Goal: Task Accomplishment & Management: Use online tool/utility

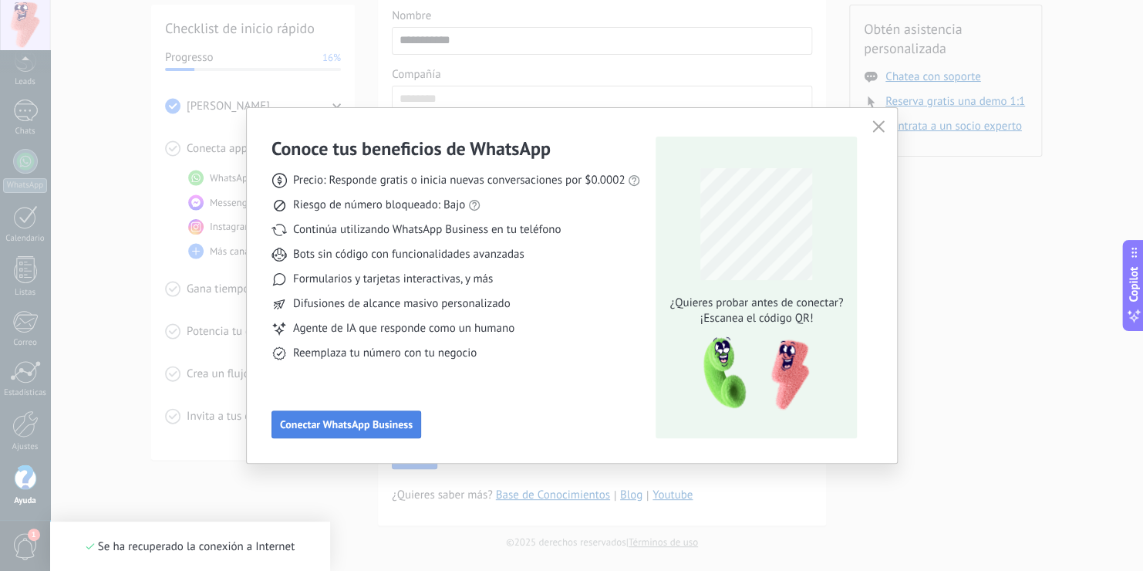
click at [311, 415] on button "Conectar WhatsApp Business" at bounding box center [346, 424] width 150 height 28
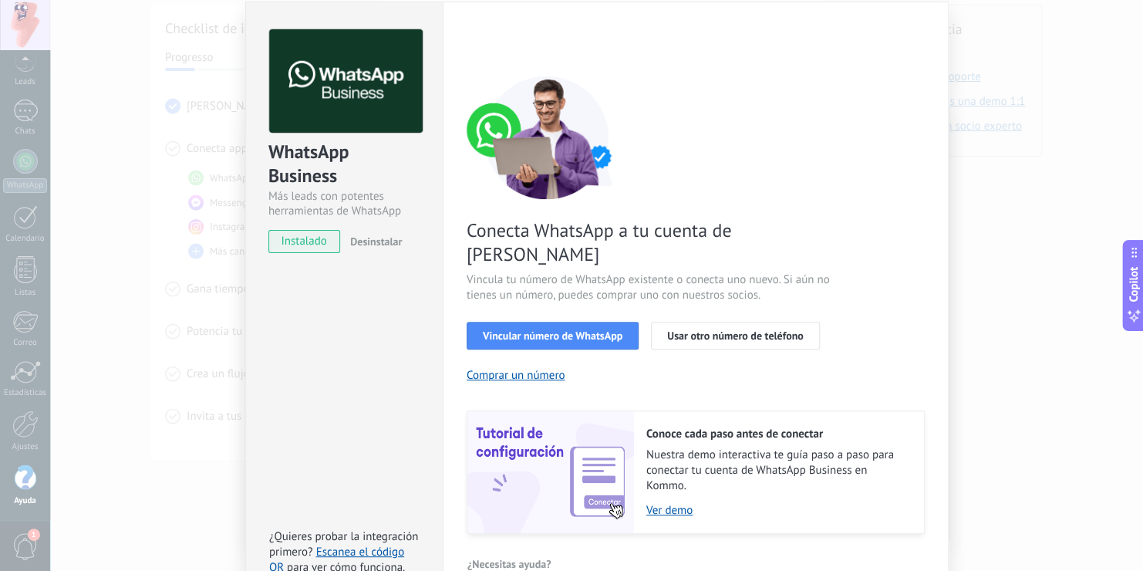
scroll to position [62, 0]
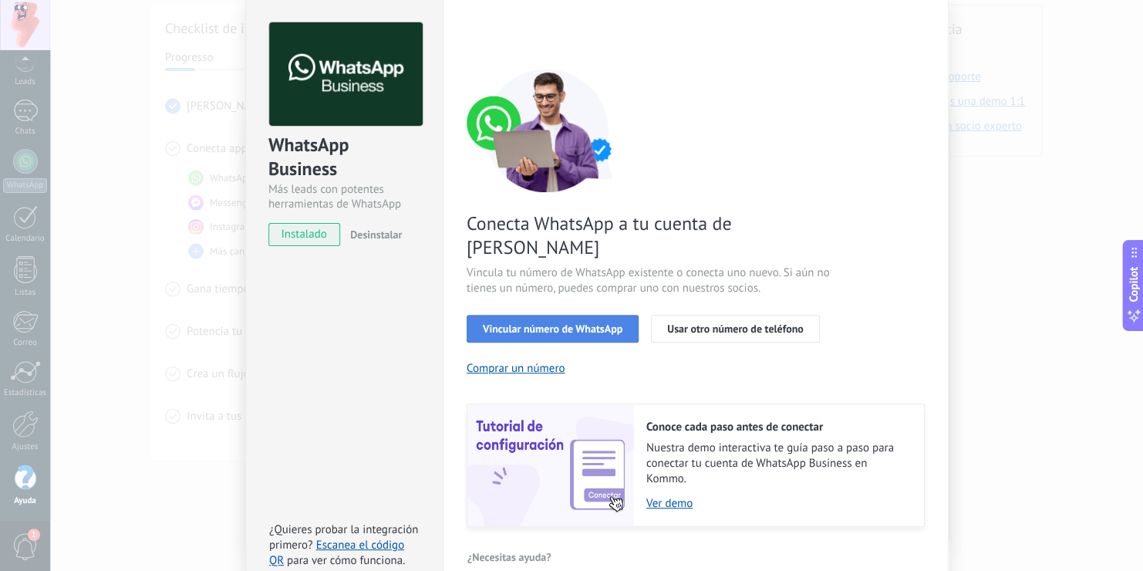
click at [570, 323] on span "Vincular número de WhatsApp" at bounding box center [553, 328] width 140 height 11
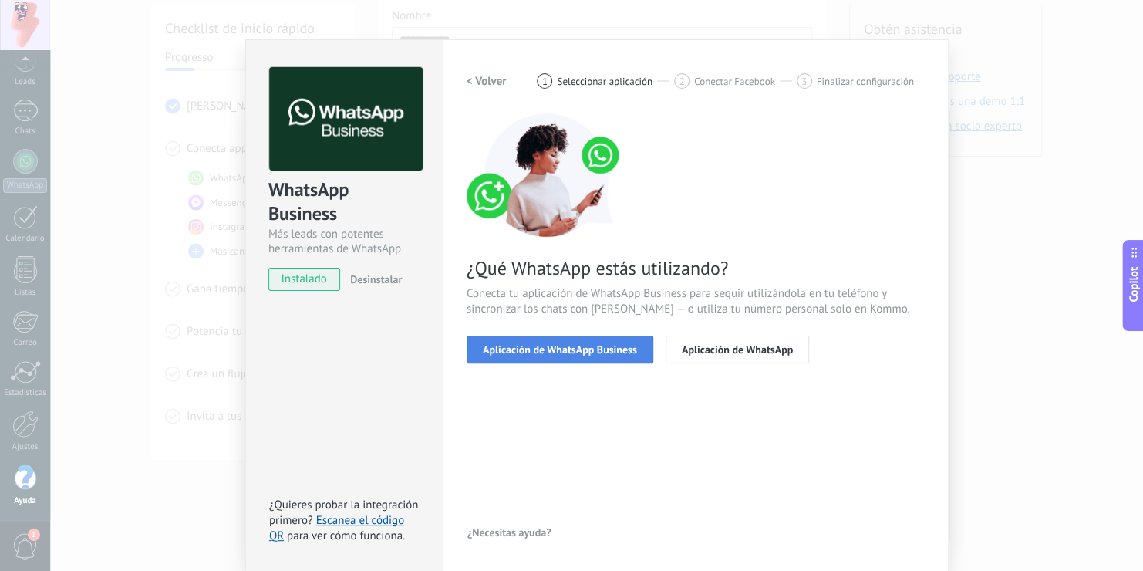
click at [575, 351] on span "Aplicación de WhatsApp Business" at bounding box center [560, 349] width 154 height 11
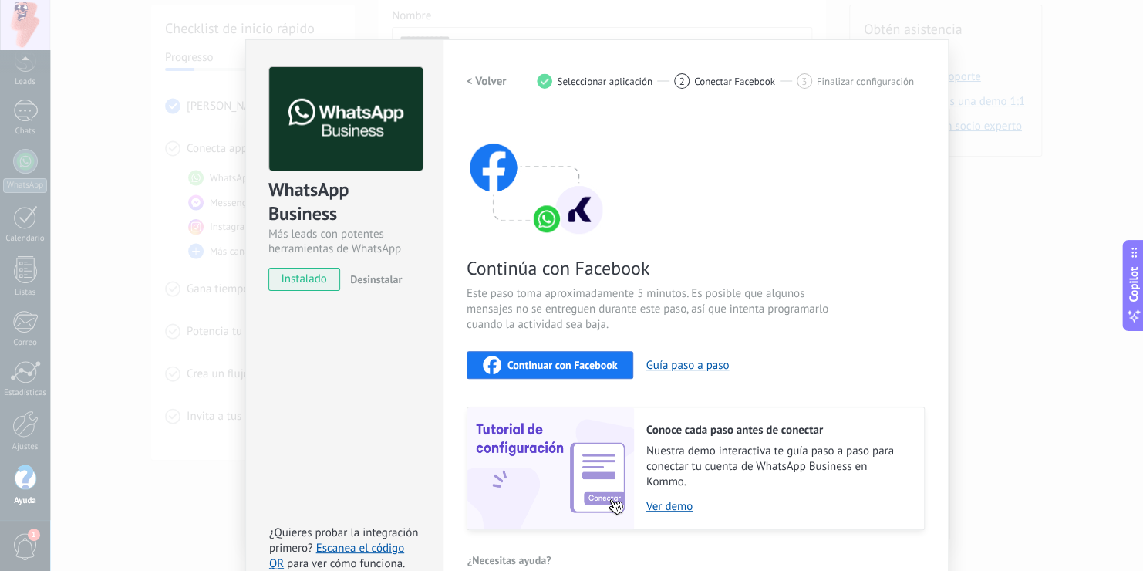
click at [565, 361] on span "Continuar con Facebook" at bounding box center [562, 364] width 110 height 11
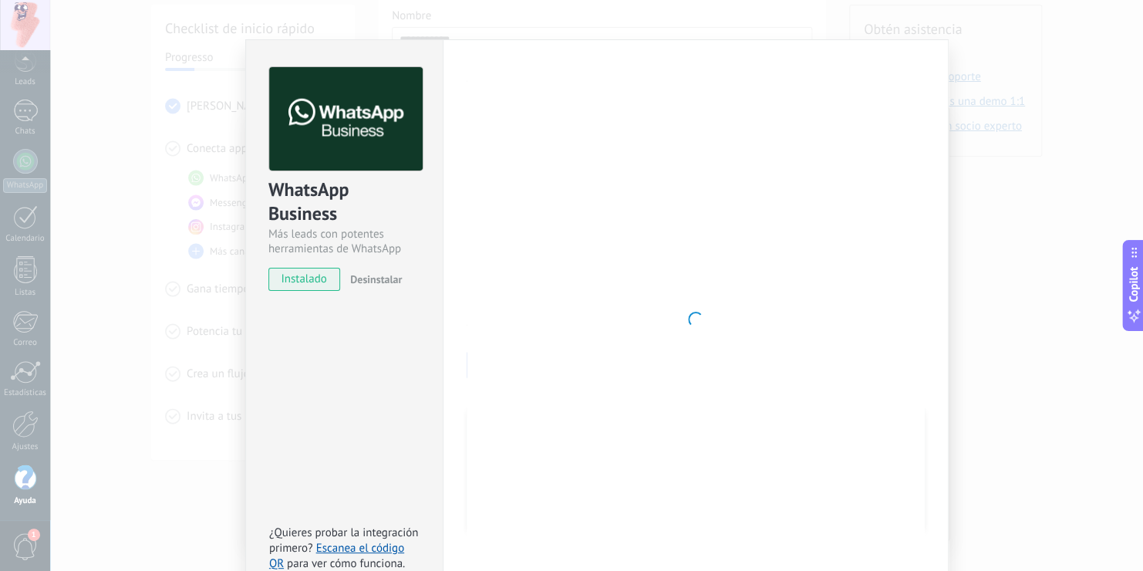
click at [698, 393] on div at bounding box center [695, 319] width 458 height 504
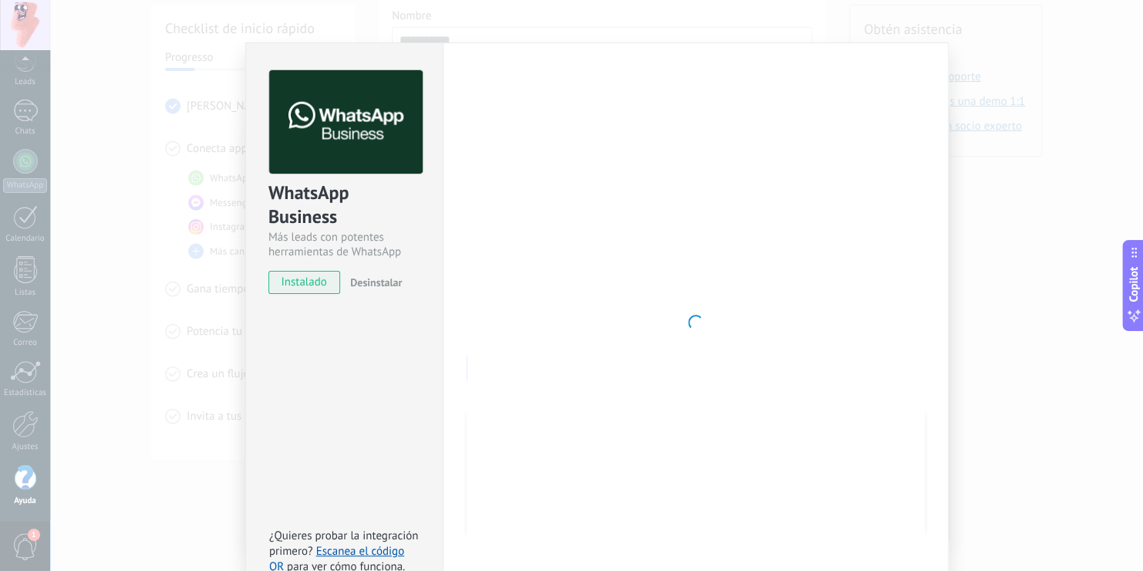
scroll to position [44, 0]
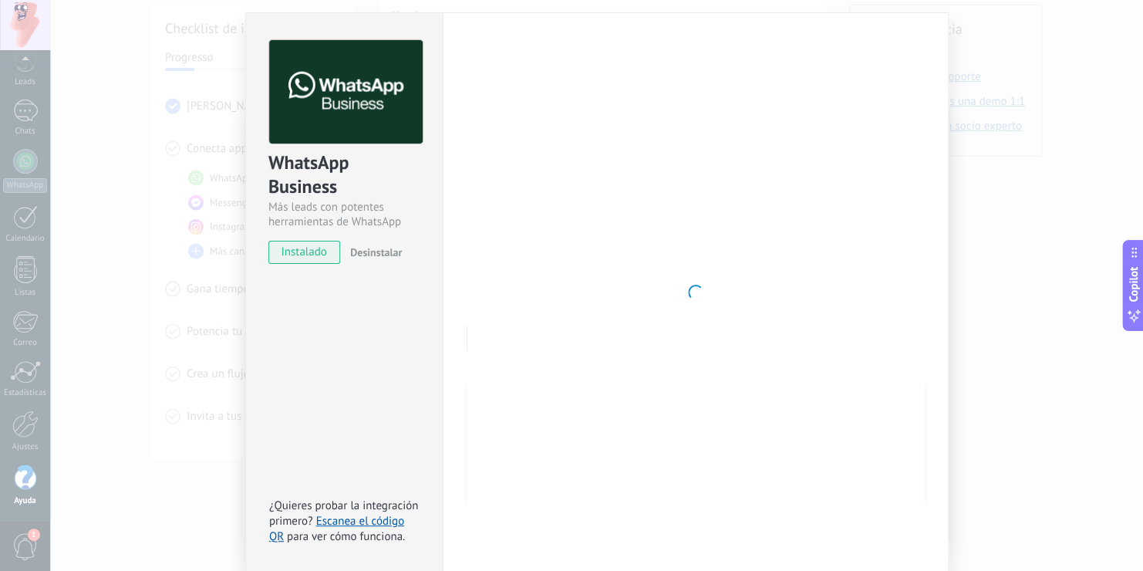
click at [615, 281] on div at bounding box center [695, 292] width 458 height 504
click at [1057, 170] on div "WhatsApp Business Más leads con potentes herramientas de WhatsApp instalado Des…" at bounding box center [596, 285] width 1093 height 571
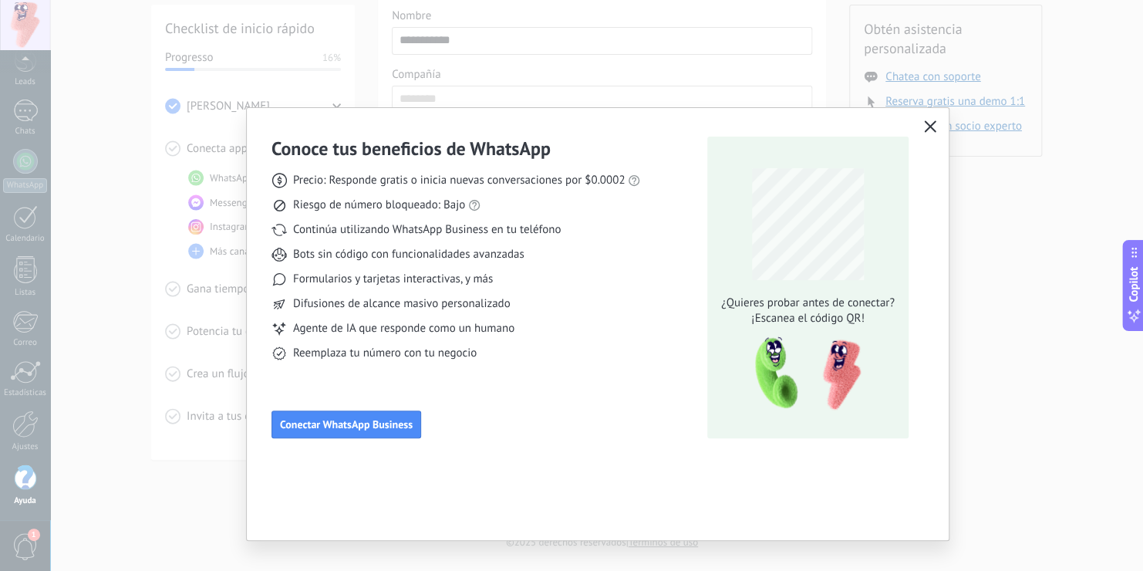
scroll to position [0, 0]
click at [399, 419] on span "Conectar WhatsApp Business" at bounding box center [346, 424] width 133 height 11
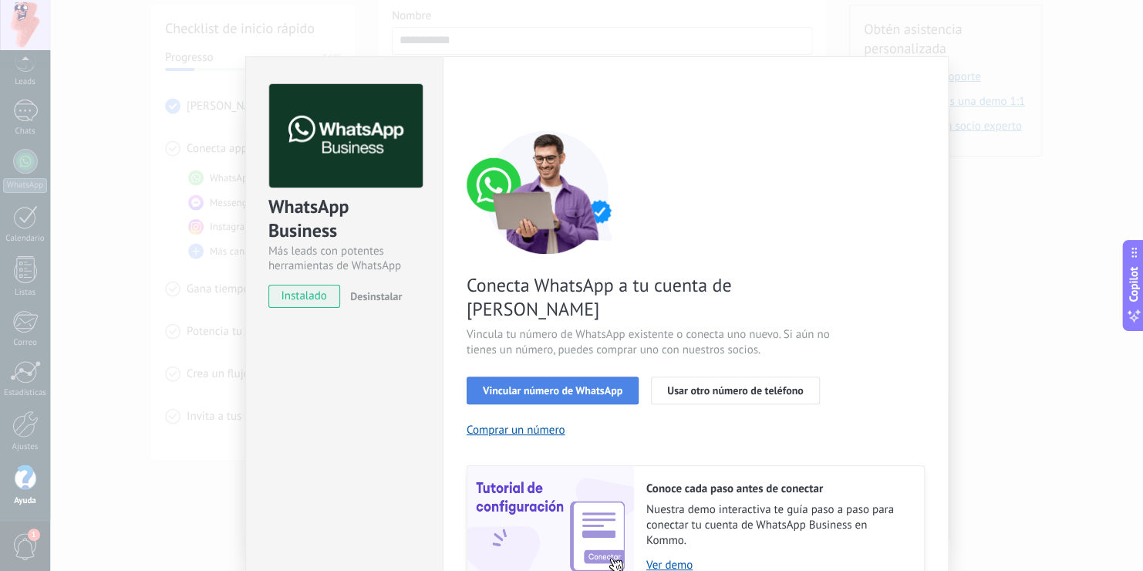
click at [594, 376] on button "Vincular número de WhatsApp" at bounding box center [552, 390] width 172 height 28
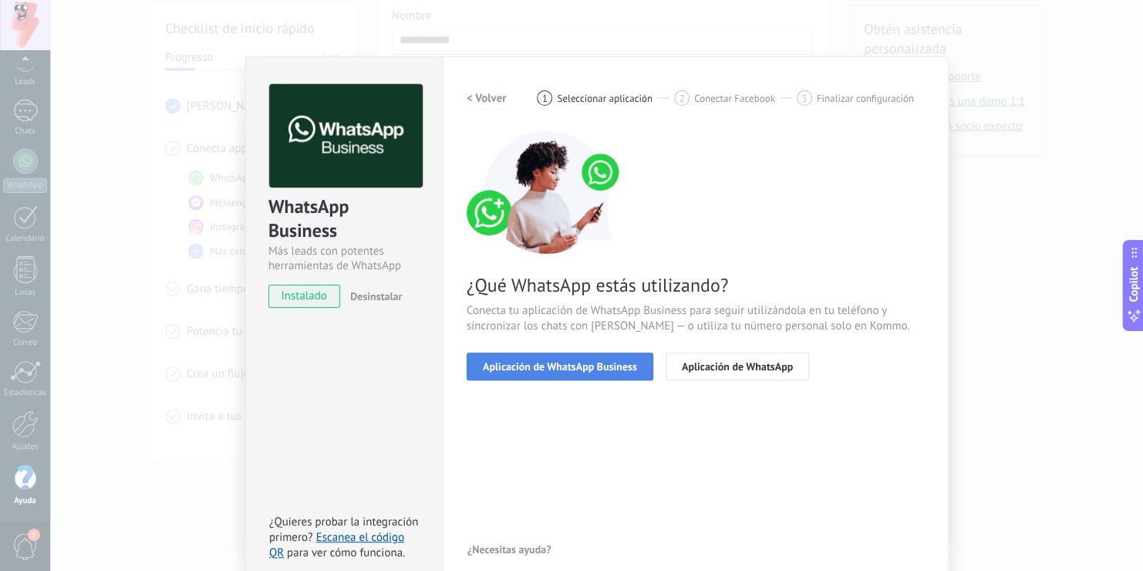
click at [584, 370] on span "Aplicación de WhatsApp Business" at bounding box center [560, 366] width 154 height 11
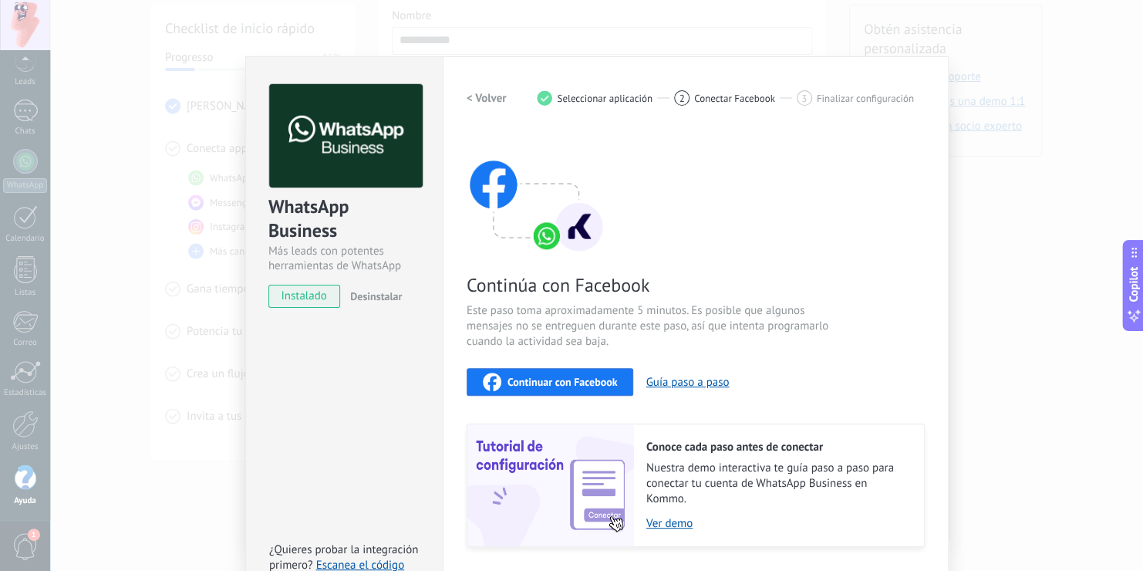
click at [584, 381] on span "Continuar con Facebook" at bounding box center [562, 381] width 110 height 11
